Goal: Task Accomplishment & Management: Manage account settings

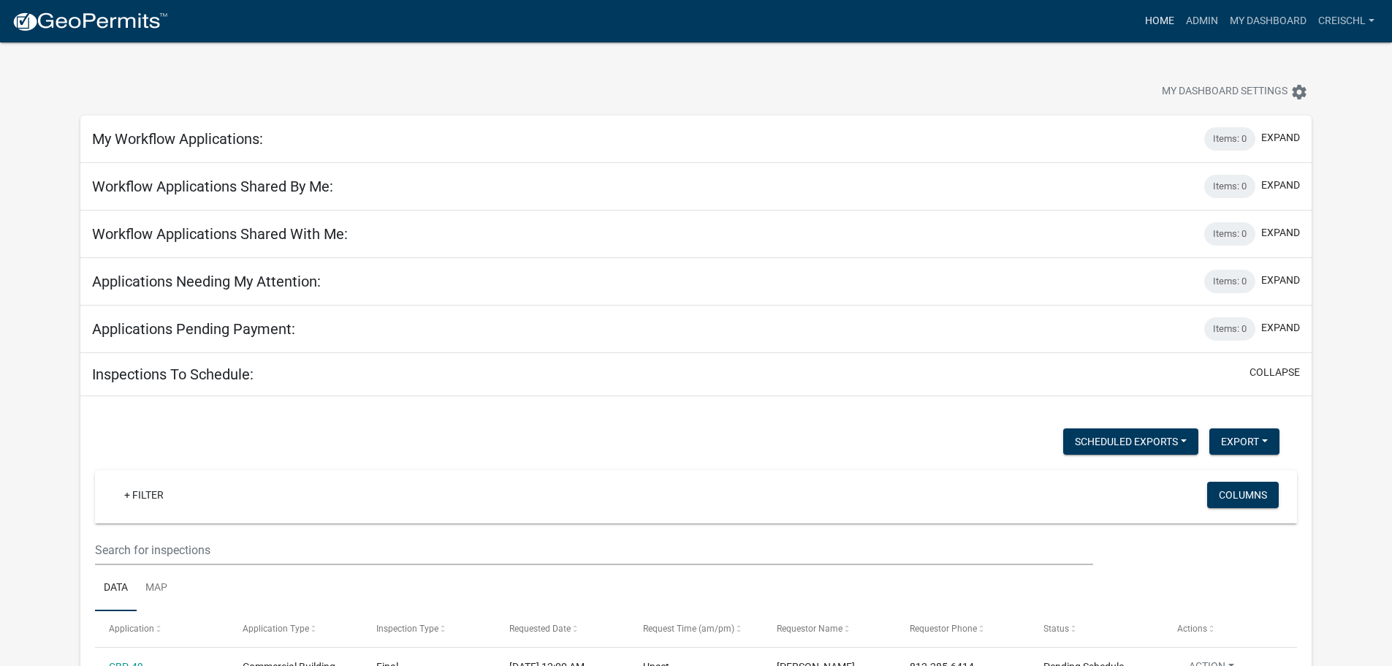
click at [1149, 21] on link "Home" at bounding box center [1159, 21] width 41 height 28
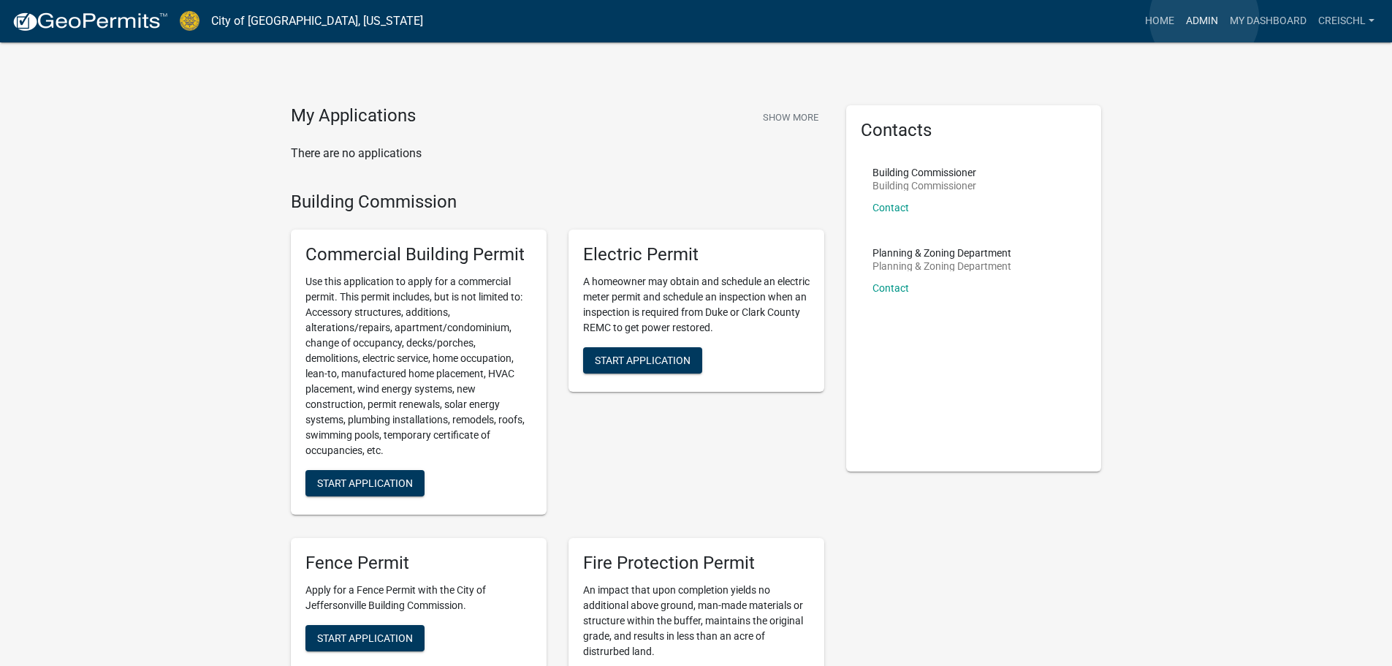
click at [1204, 18] on link "Admin" at bounding box center [1202, 21] width 44 height 28
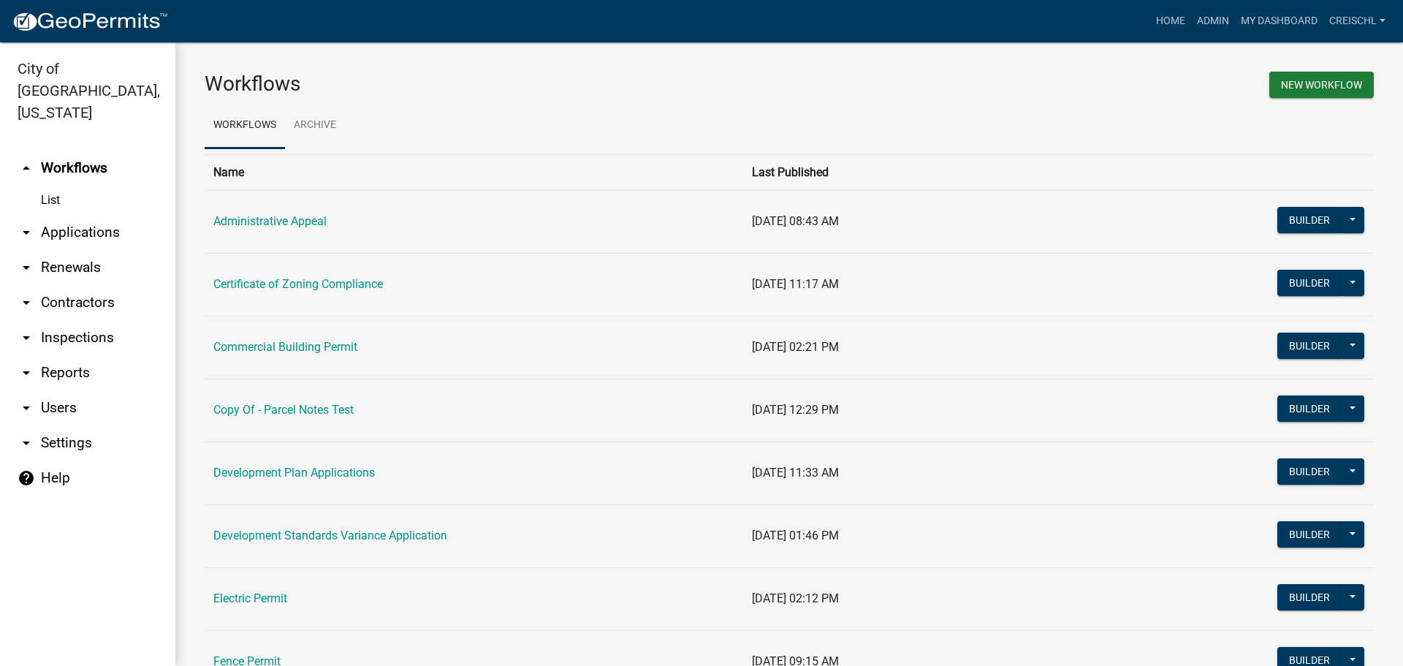
click at [47, 215] on link "arrow_drop_down Applications" at bounding box center [87, 232] width 175 height 35
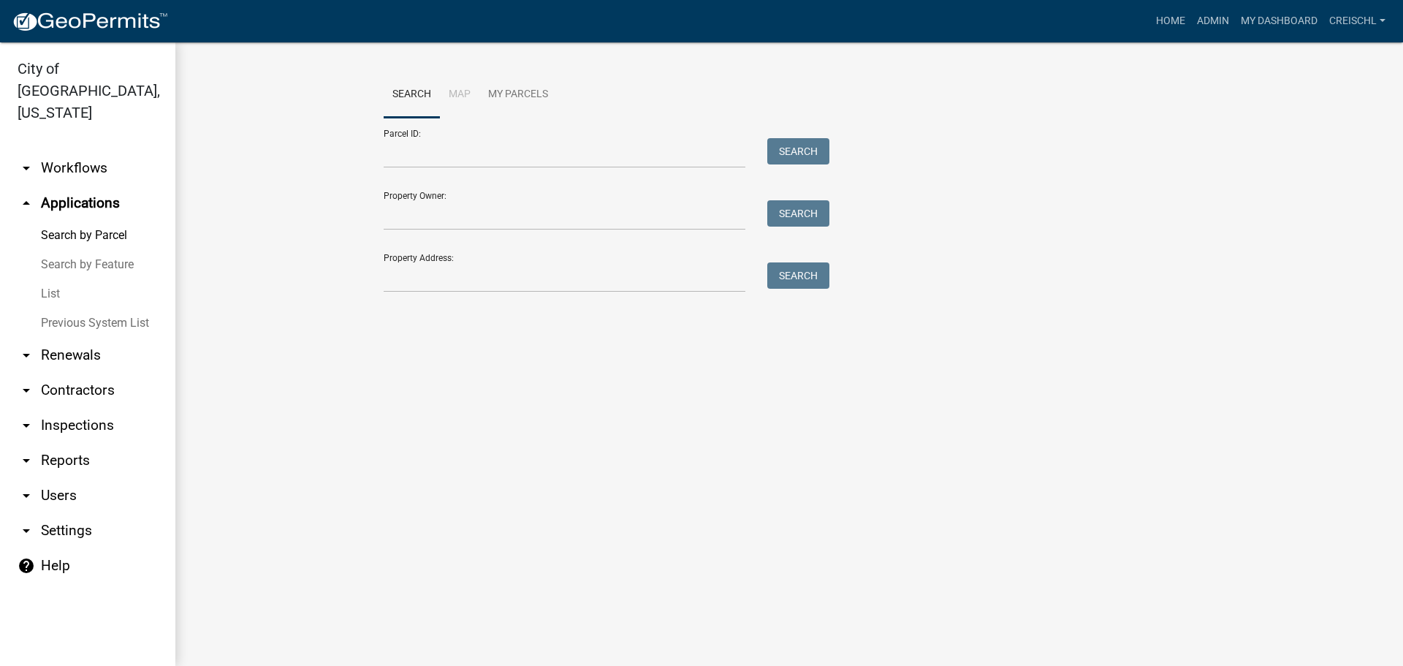
click at [51, 279] on link "List" at bounding box center [87, 293] width 175 height 29
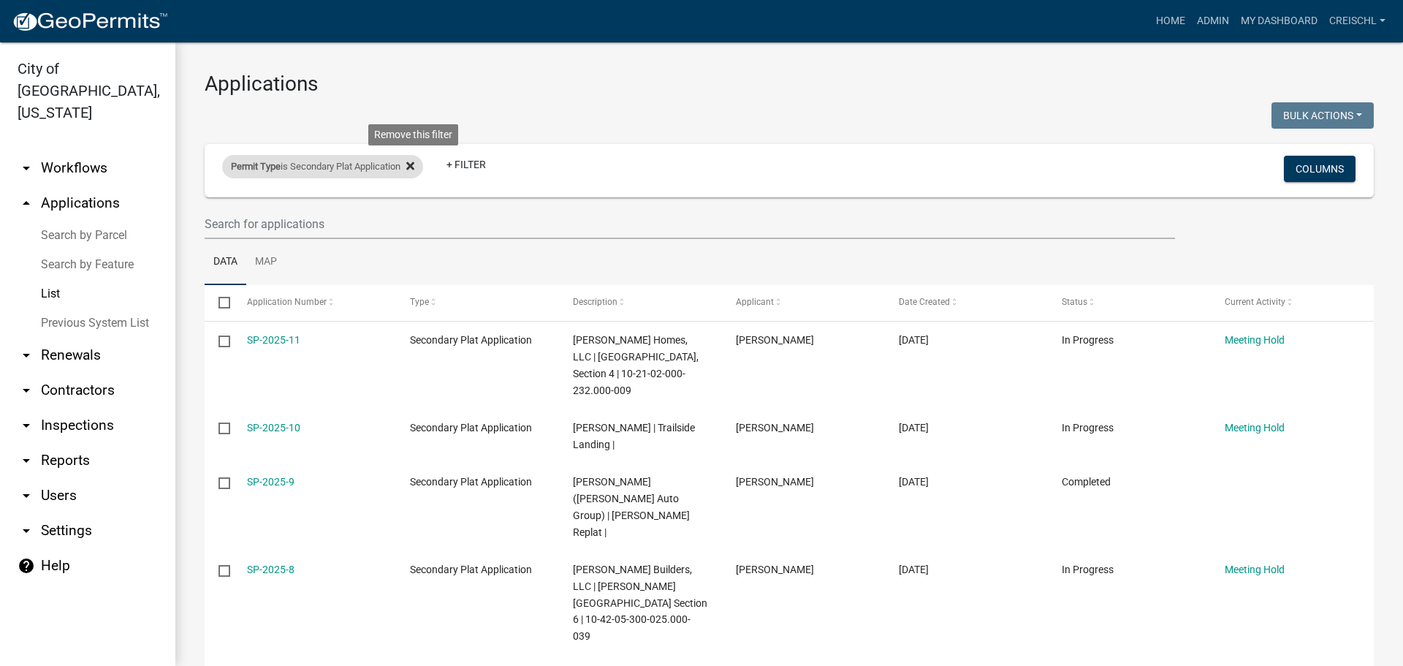
click at [414, 167] on icon at bounding box center [410, 165] width 8 height 8
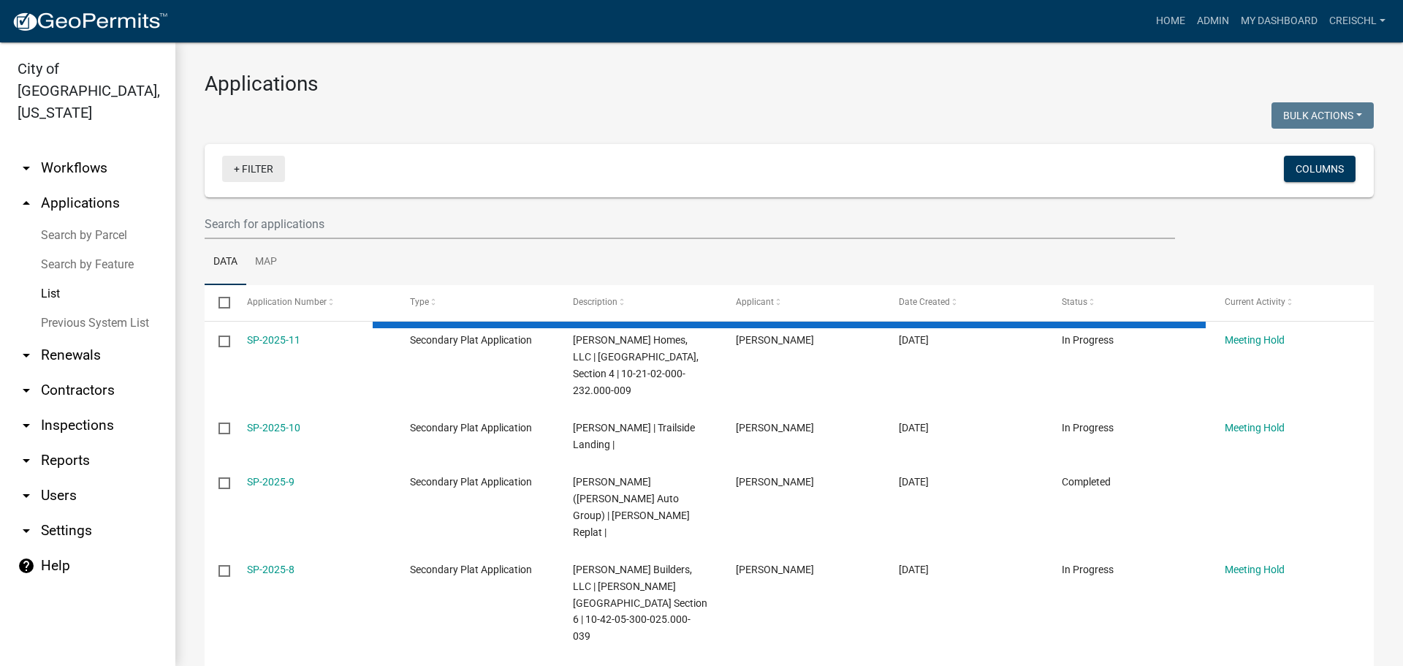
click at [245, 168] on link "+ Filter" at bounding box center [253, 169] width 63 height 26
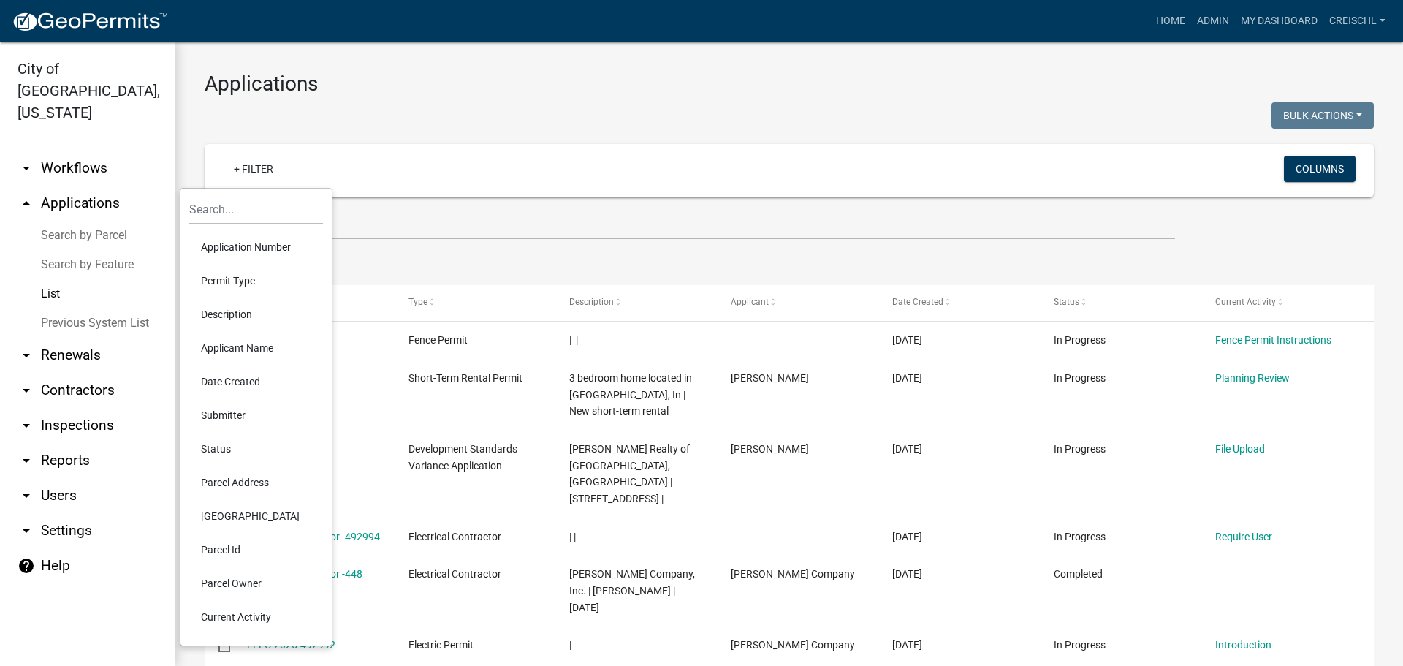
click at [227, 245] on li "Application Number" at bounding box center [256, 247] width 134 height 34
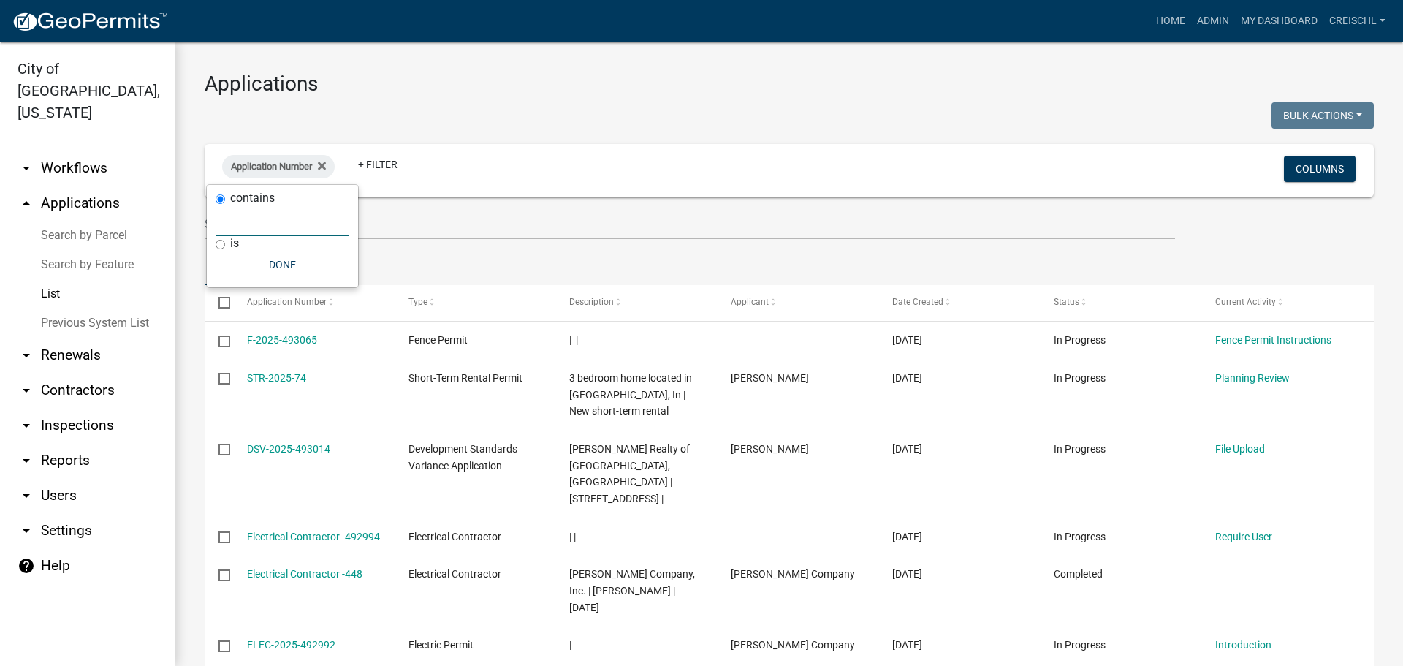
click at [240, 224] on input "text" at bounding box center [283, 221] width 134 height 30
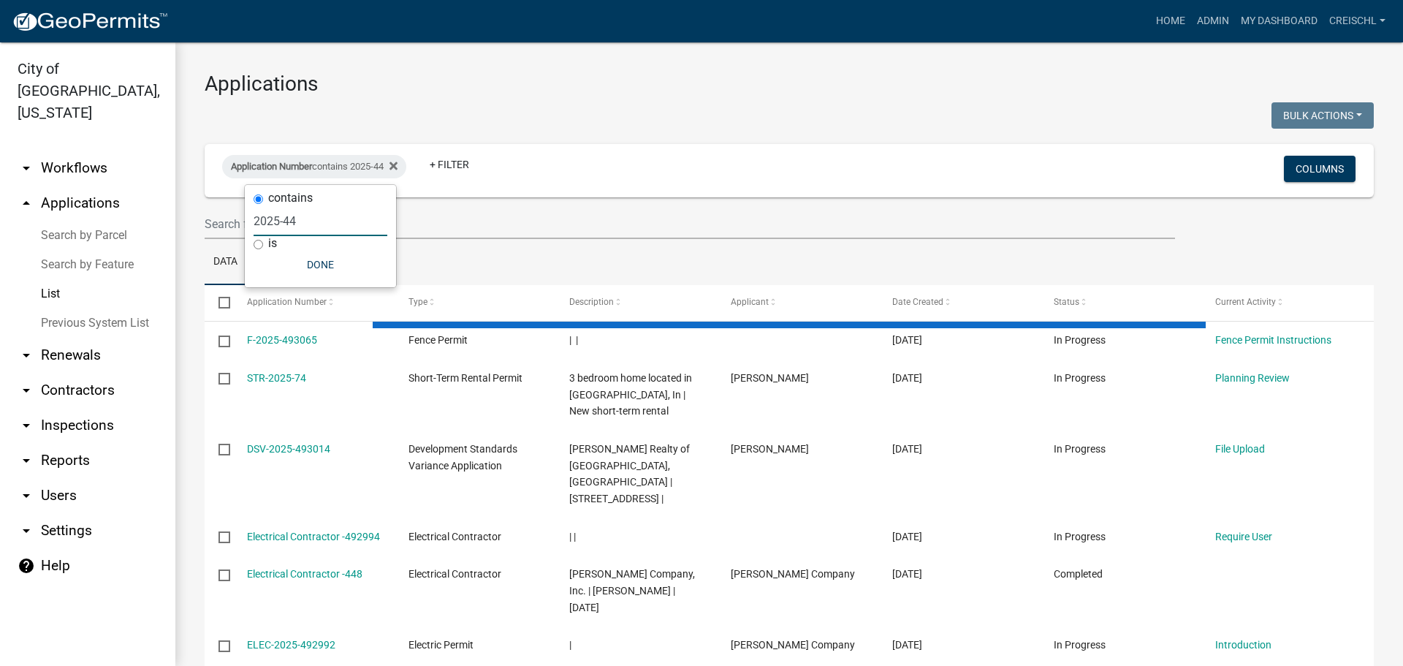
type input "2025-44"
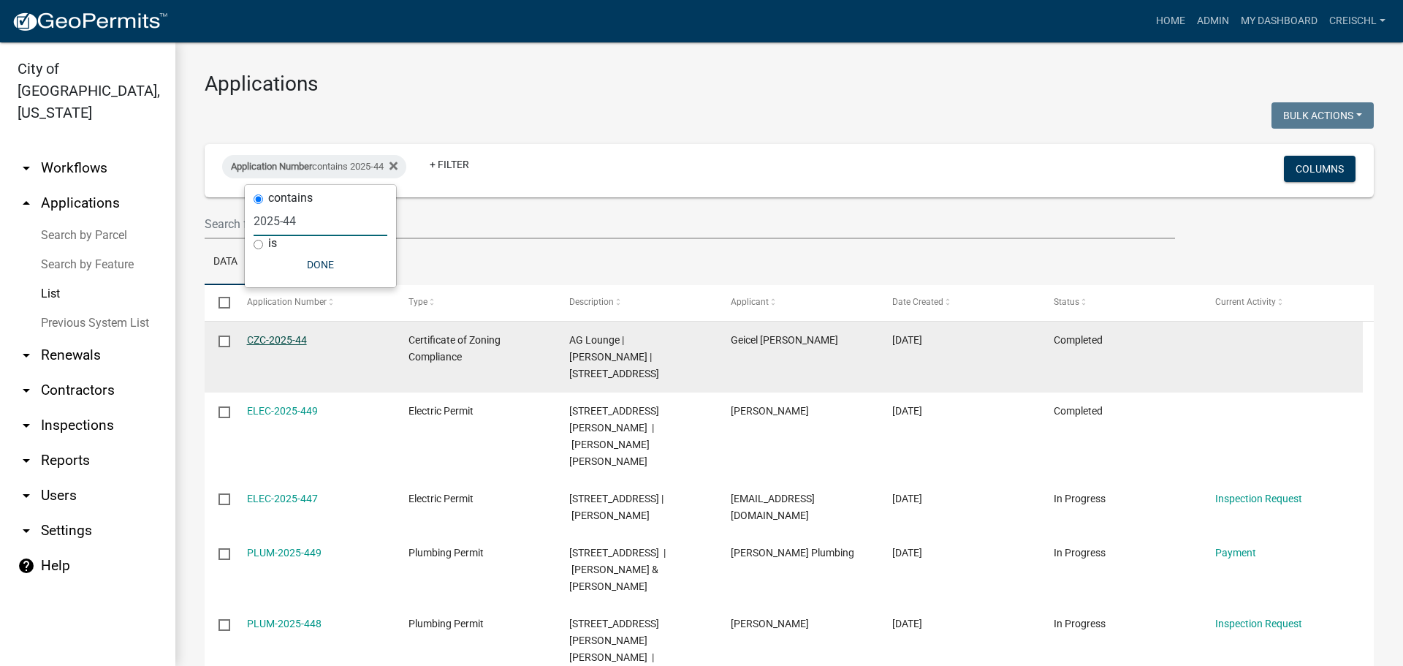
click at [284, 338] on link "CZC-2025-44" at bounding box center [277, 340] width 60 height 12
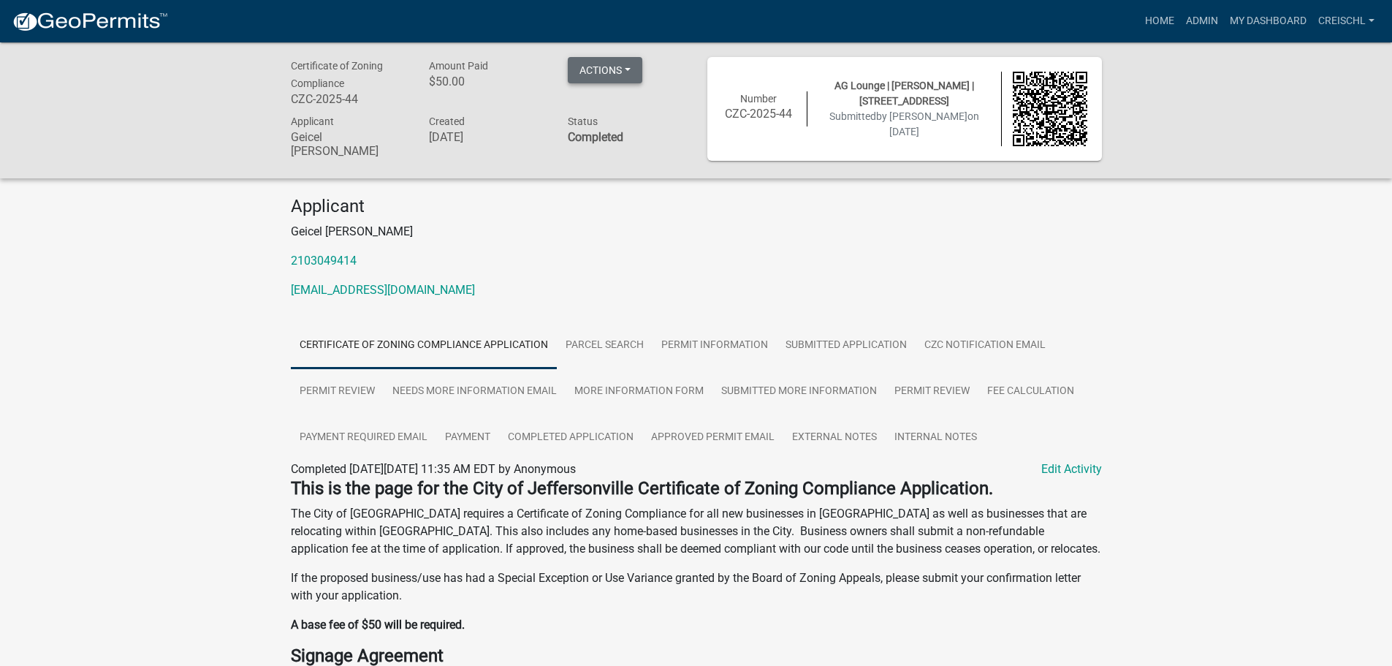
click at [631, 69] on button "Actions" at bounding box center [605, 70] width 75 height 26
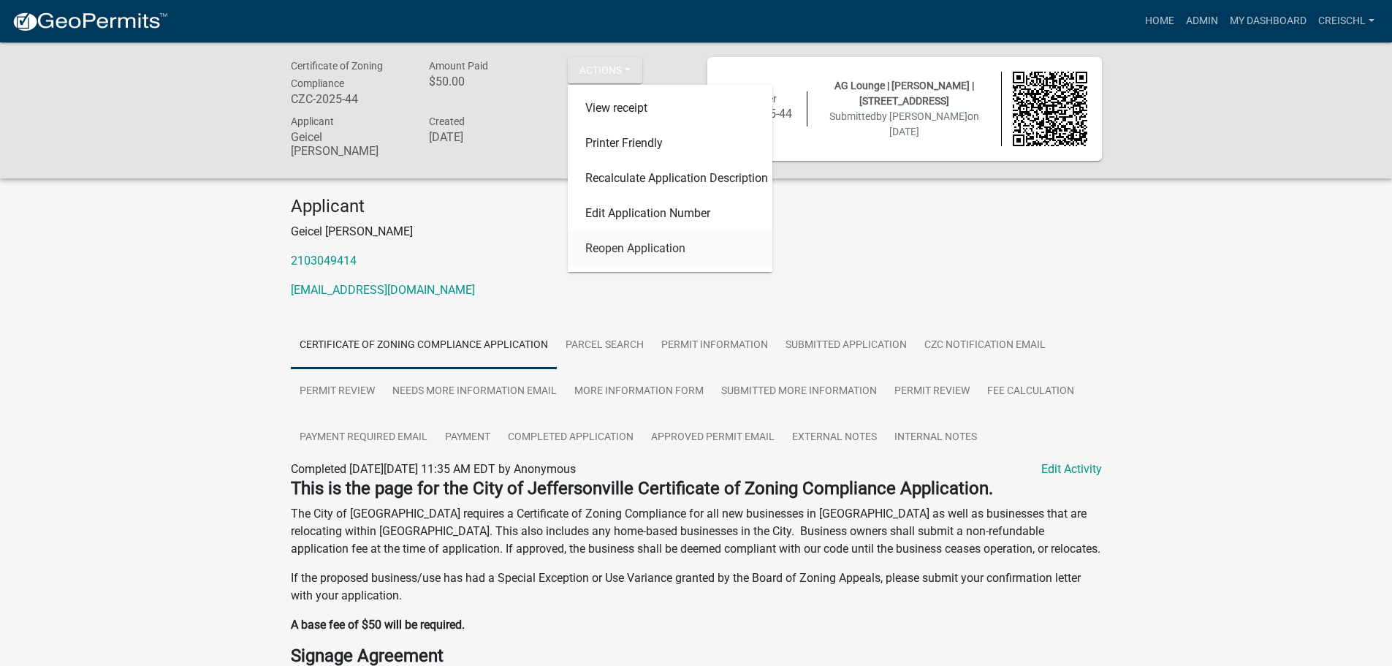
click at [605, 246] on link "Reopen Application" at bounding box center [670, 248] width 205 height 35
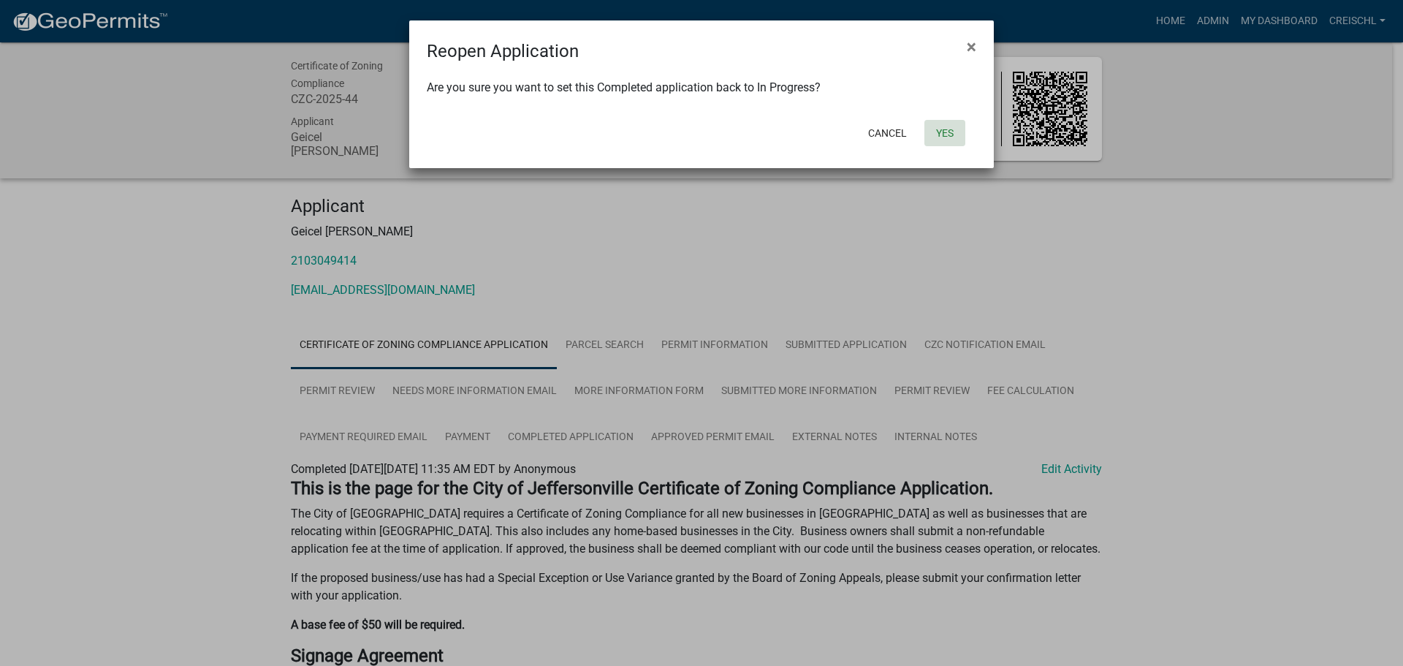
click at [948, 134] on button "Yes" at bounding box center [944, 133] width 41 height 26
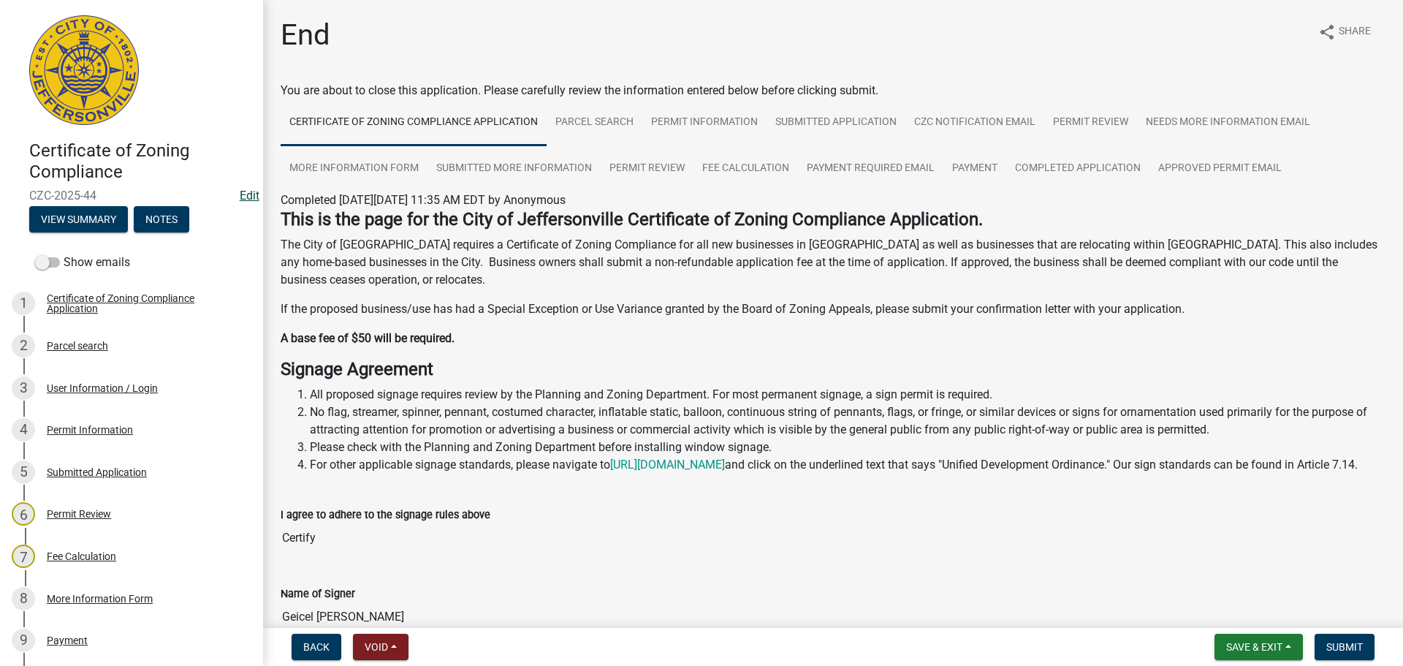
click at [243, 196] on link "Edit" at bounding box center [250, 196] width 20 height 14
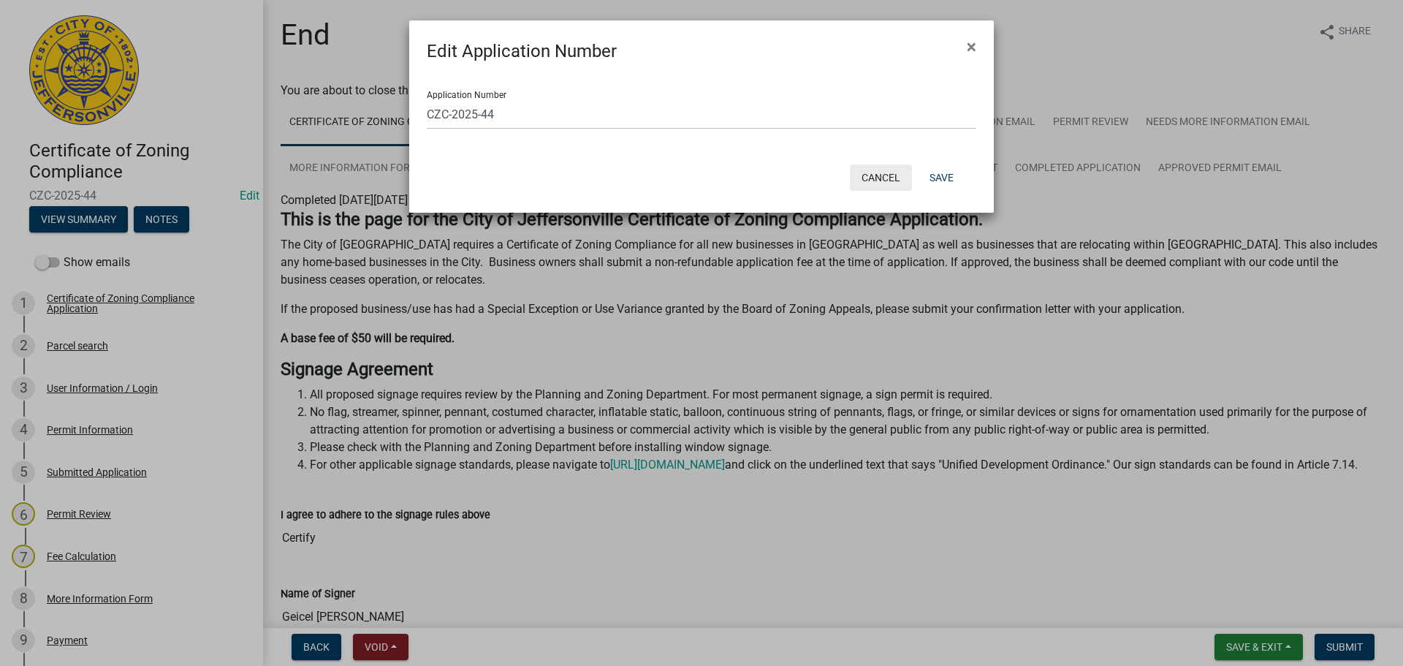
click at [886, 178] on button "Cancel" at bounding box center [881, 177] width 62 height 26
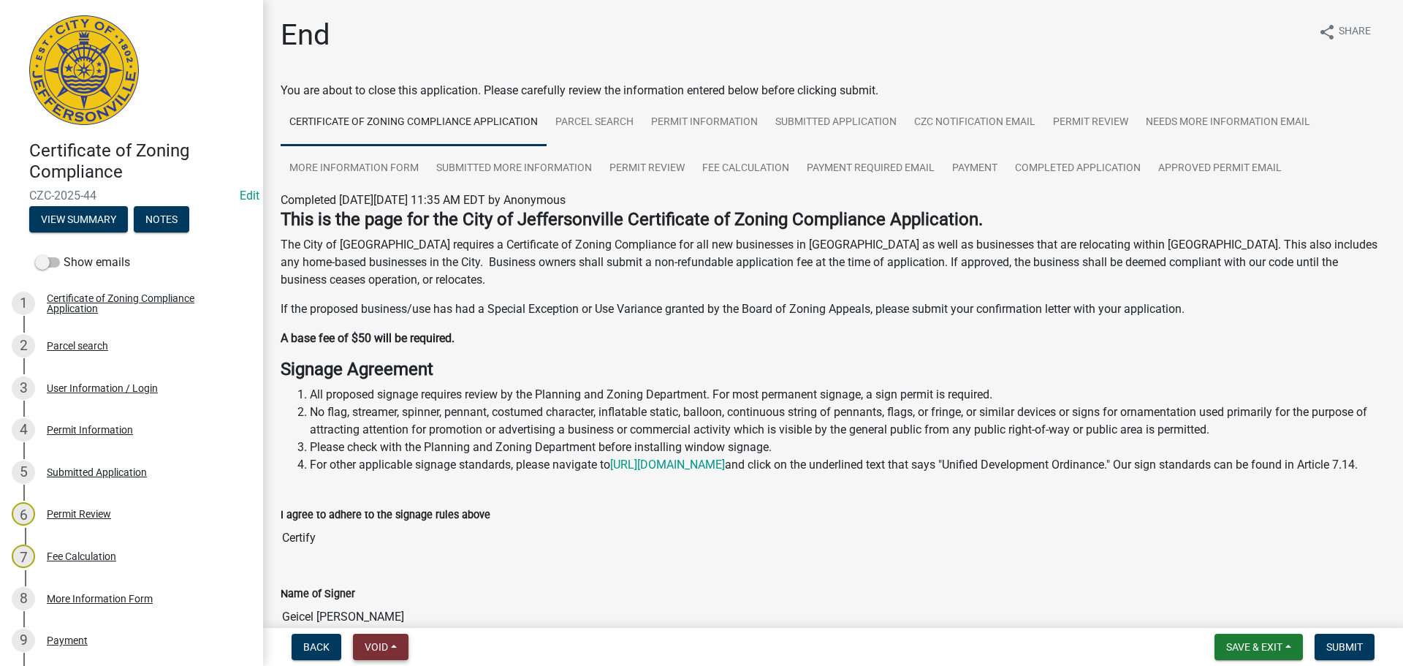
click at [396, 647] on button "Void" at bounding box center [381, 647] width 56 height 26
click at [386, 608] on button "Void" at bounding box center [411, 608] width 117 height 35
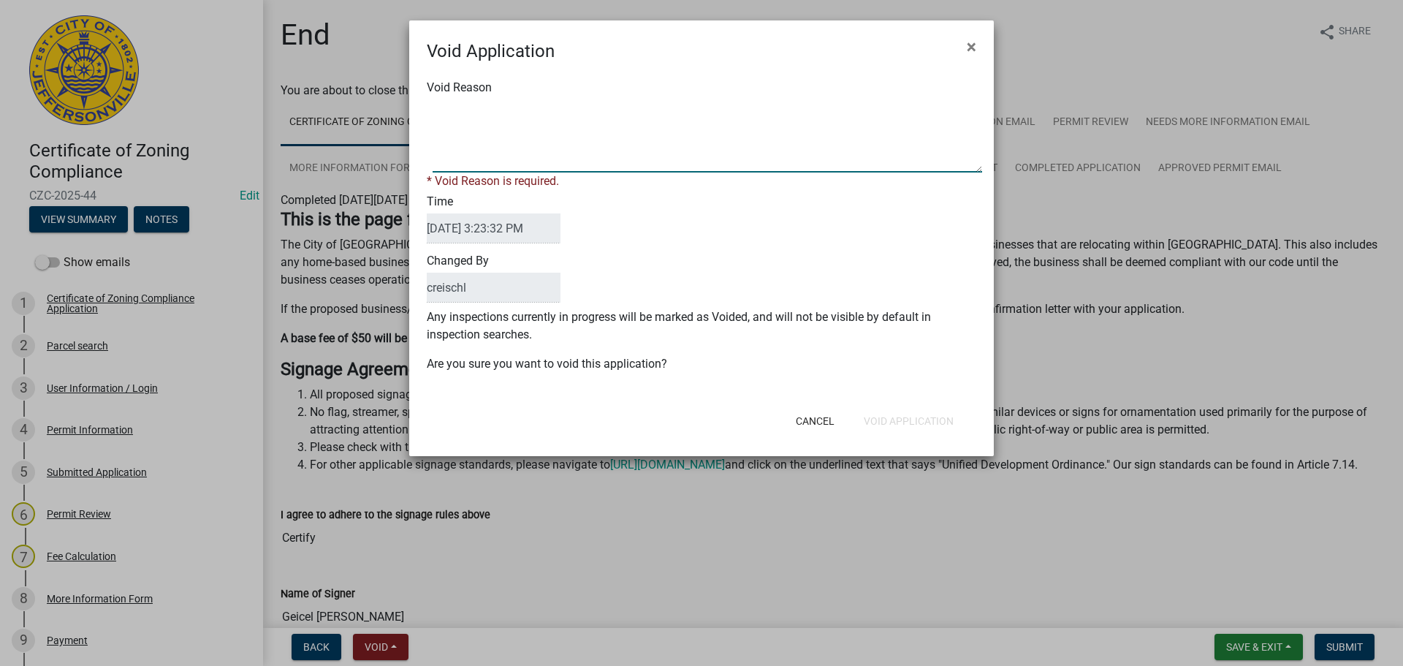
click at [463, 162] on textarea "Void Reason" at bounding box center [708, 135] width 550 height 73
type textarea "Owner was not able to sign the lease for the building"
click at [897, 416] on button "Void Application" at bounding box center [908, 421] width 113 height 26
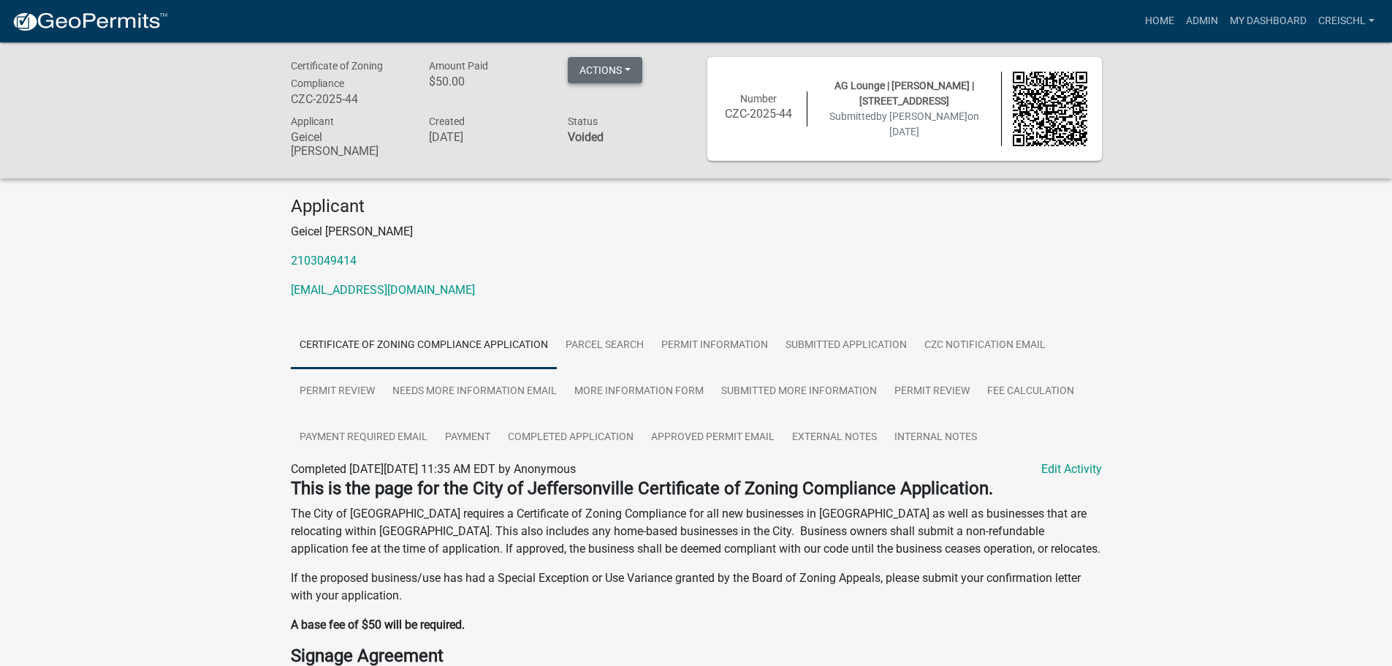
click at [629, 68] on button "Actions" at bounding box center [605, 70] width 75 height 26
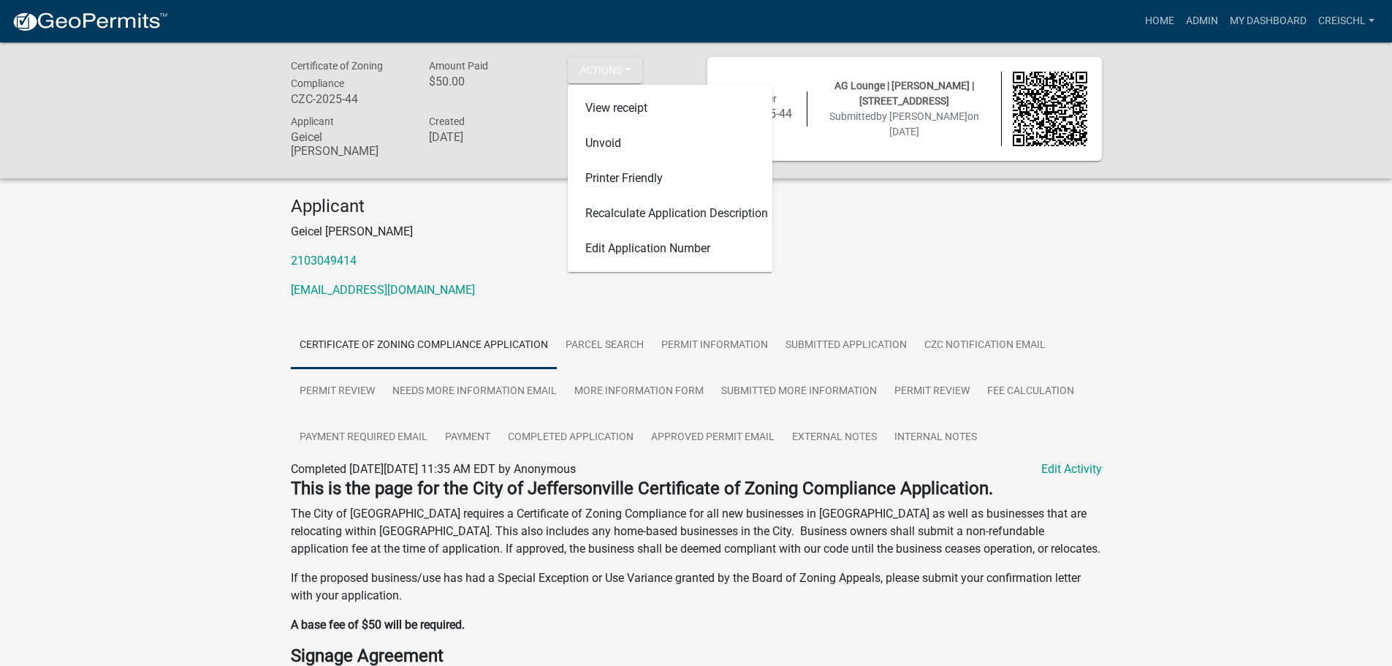
drag, startPoint x: 1307, startPoint y: 282, endPoint x: 1297, endPoint y: 282, distance: 10.2
click at [1307, 282] on div "Certificate of Zoning Compliance CZC-2025-44 Amount Paid $50.00 Actions View re…" at bounding box center [696, 524] width 1392 height 965
